Goal: Navigation & Orientation: Find specific page/section

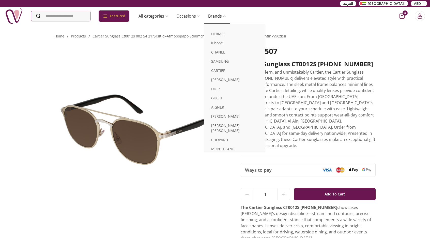
click at [230, 14] on link "Brands" at bounding box center [217, 16] width 26 height 10
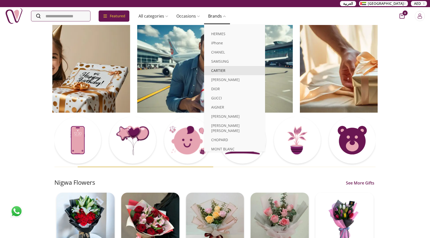
click at [233, 70] on link "CARTIER" at bounding box center [234, 70] width 61 height 9
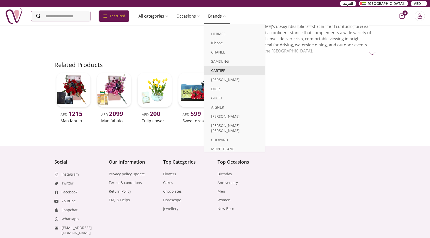
scroll to position [187, 0]
